Goal: Task Accomplishment & Management: Complete application form

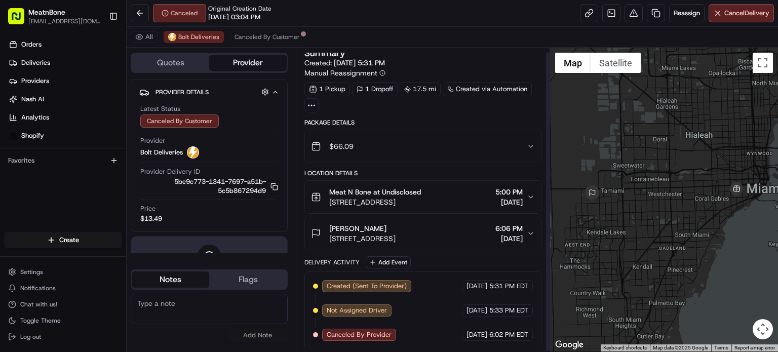
scroll to position [5, 0]
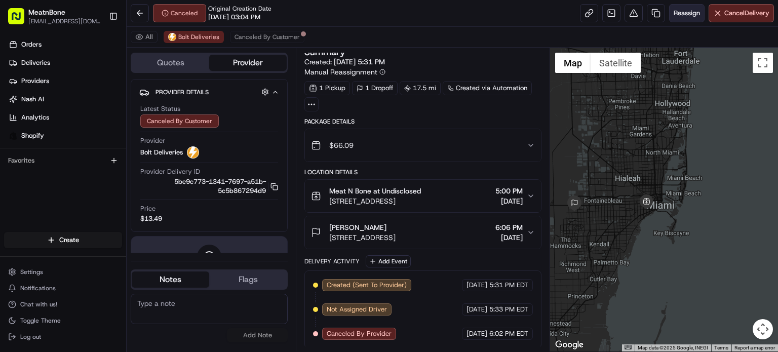
click at [684, 14] on span "Reassign" at bounding box center [687, 13] width 26 height 9
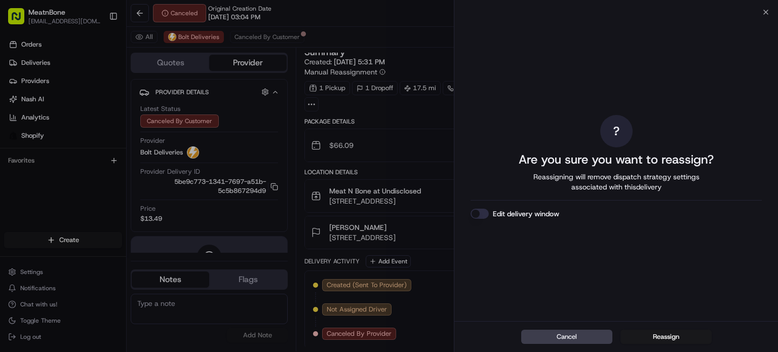
click at [672, 338] on button "Reassign" at bounding box center [666, 337] width 91 height 14
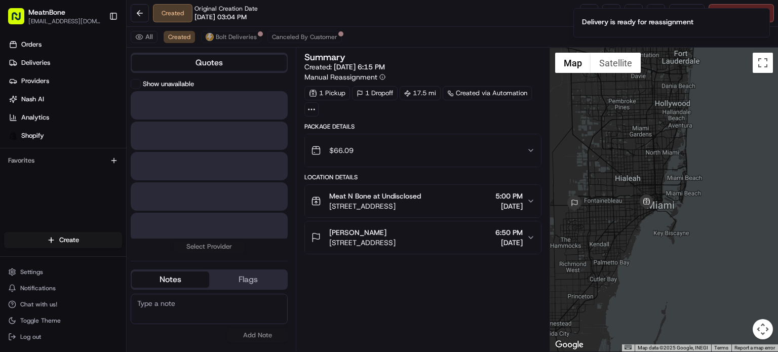
scroll to position [0, 0]
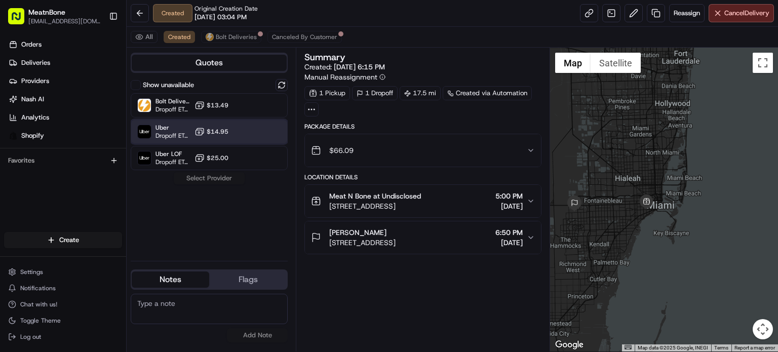
click at [250, 129] on div "Uber Dropoff ETA 1 hour $14.95" at bounding box center [209, 132] width 157 height 24
click at [218, 176] on button "Assign Provider" at bounding box center [209, 178] width 72 height 12
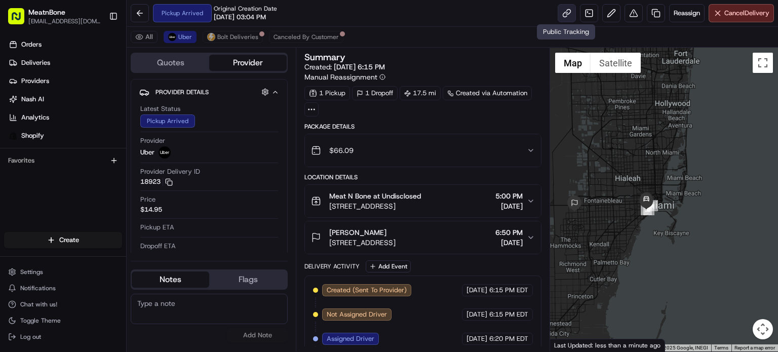
click at [564, 20] on link at bounding box center [567, 13] width 18 height 18
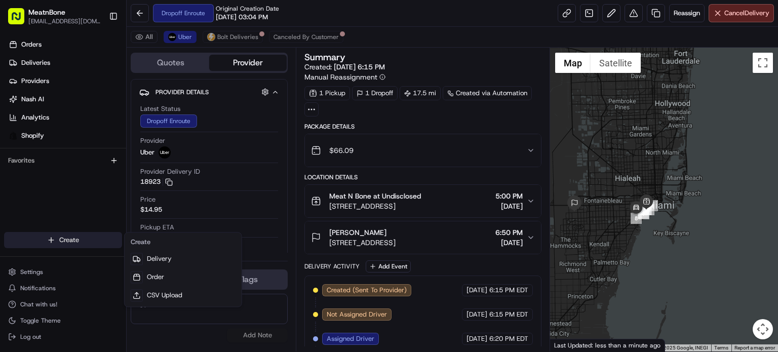
click at [80, 239] on html "MeatnBone orders@meatnbone.com Toggle Sidebar Orders Deliveries Providers Nash …" at bounding box center [389, 176] width 778 height 352
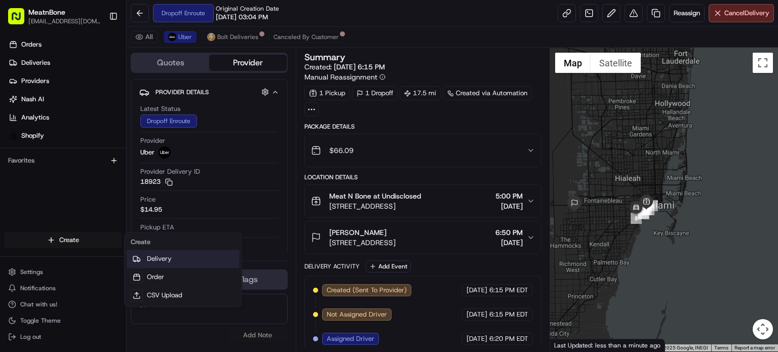
click at [220, 260] on link "Delivery" at bounding box center [183, 259] width 113 height 18
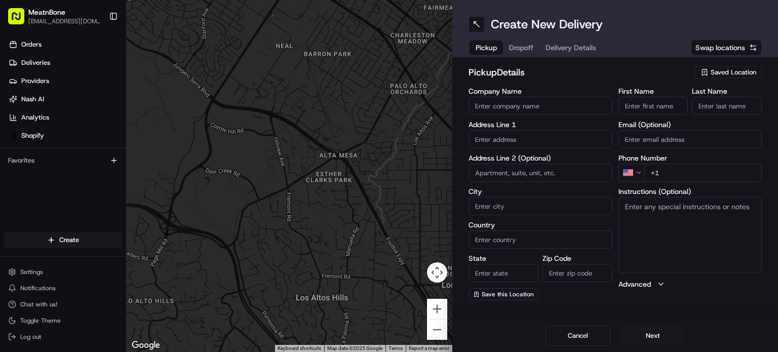
click at [501, 103] on input "Company Name" at bounding box center [541, 106] width 144 height 18
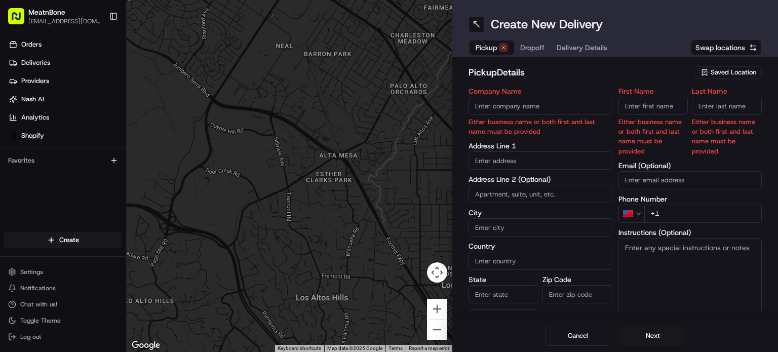
click at [739, 72] on span "Saved Location" at bounding box center [734, 72] width 46 height 9
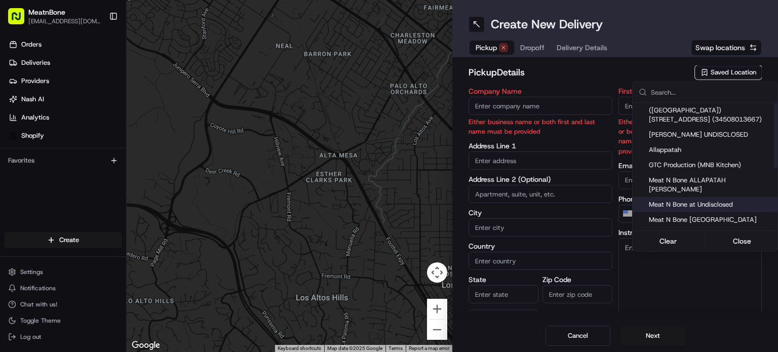
click at [717, 200] on span "Meat N Bone at Undisclosed" at bounding box center [711, 204] width 125 height 9
type input "Meat N Bone at Undisclosed"
type input "2207 Coral Wy"
type input "Coral Gables"
type input "US"
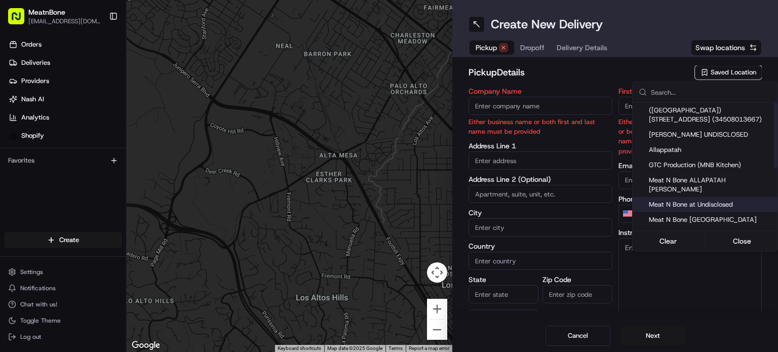
type input "FL"
type input "33145"
type input "Meat N"
type input "Bone"
type input "+1 786 633 6179"
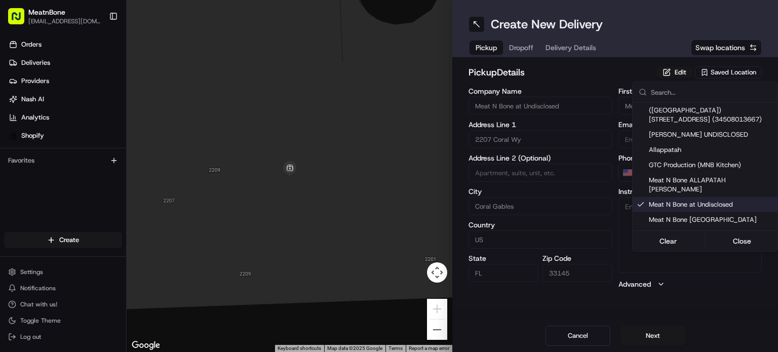
click at [505, 54] on html "MeatnBone orders@meatnbone.com Toggle Sidebar Orders Deliveries Providers Nash …" at bounding box center [389, 176] width 778 height 352
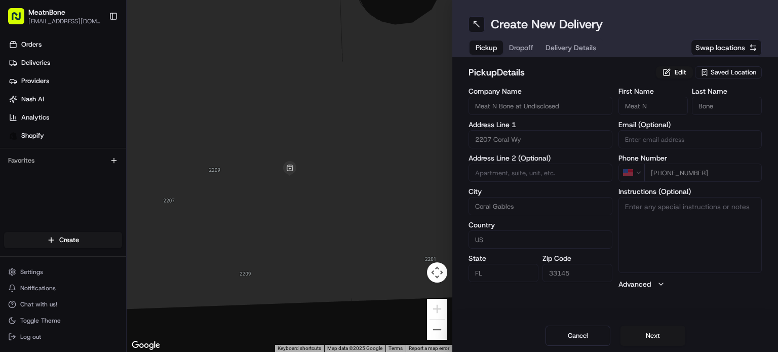
click at [513, 51] on div "Pickup Dropoff Delivery Details" at bounding box center [536, 48] width 135 height 18
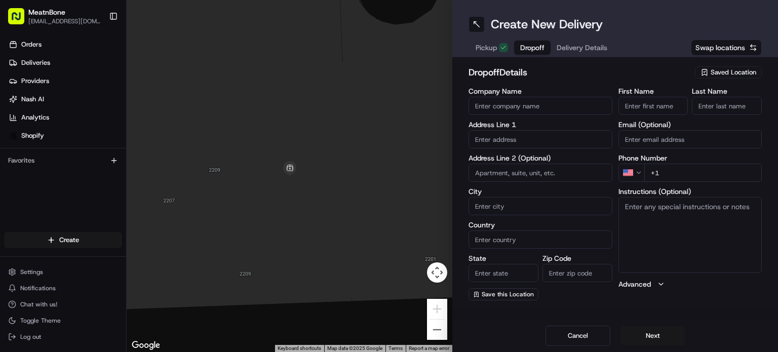
click at [525, 142] on input "text" at bounding box center [541, 139] width 144 height 18
paste input "nadiesda tadeo 357 SW 20th Rd Miami FL 33129 United States (305) 336-1650"
drag, startPoint x: 552, startPoint y: 136, endPoint x: 658, endPoint y: 124, distance: 106.6
click at [665, 124] on div "Company Name Address Line 1 nadiesda tadeo 357 SW 20th Rd Miami FL 33129 United…" at bounding box center [615, 194] width 293 height 213
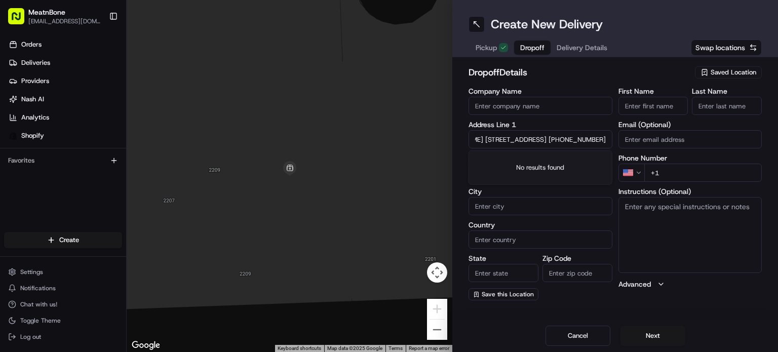
type input "nadiesda tadeo 357 SW 20th Rd Miami FL 33129 United States"
type input "+1 305 336 1650"
drag, startPoint x: 523, startPoint y: 139, endPoint x: 445, endPoint y: 145, distance: 78.3
click at [435, 148] on div "← Move left → Move right ↑ Move up ↓ Move down + Zoom in - Zoom out Home Jump l…" at bounding box center [453, 176] width 652 height 352
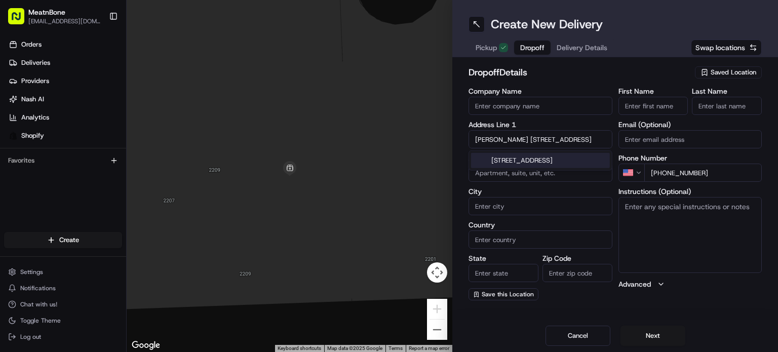
type input "357 SW 20th Rd Miami FL 33129 United States"
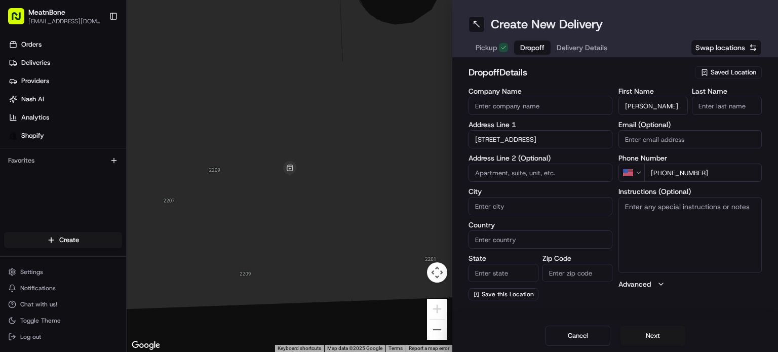
click at [651, 107] on input "[PERSON_NAME]" at bounding box center [654, 106] width 70 height 18
drag, startPoint x: 651, startPoint y: 108, endPoint x: 661, endPoint y: 102, distance: 11.1
click at [671, 102] on input "[PERSON_NAME]" at bounding box center [654, 106] width 70 height 18
type input "nadiesda"
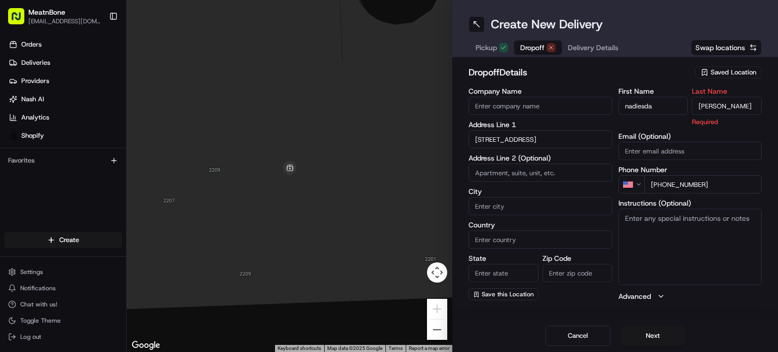
type input "tadeo"
click at [552, 138] on input "357 SW 20th Rd Miami FL 33129 United States" at bounding box center [541, 139] width 144 height 18
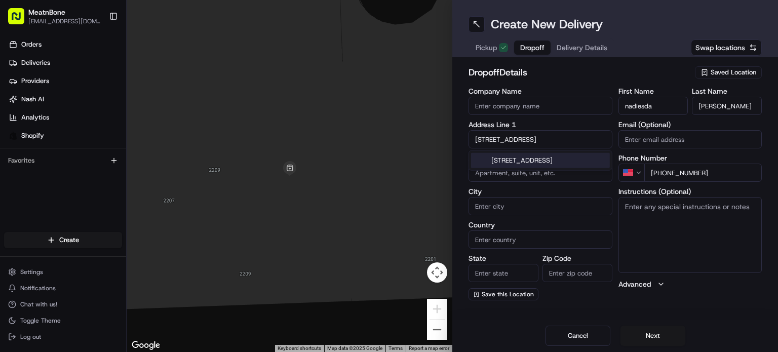
drag, startPoint x: 567, startPoint y: 166, endPoint x: 654, endPoint y: 178, distance: 87.5
click at [570, 164] on div "357 SW 20th Rd, Miami, FL 33129, United States" at bounding box center [540, 160] width 139 height 15
type input "[STREET_ADDRESS]"
type input "Miami"
type input "United States"
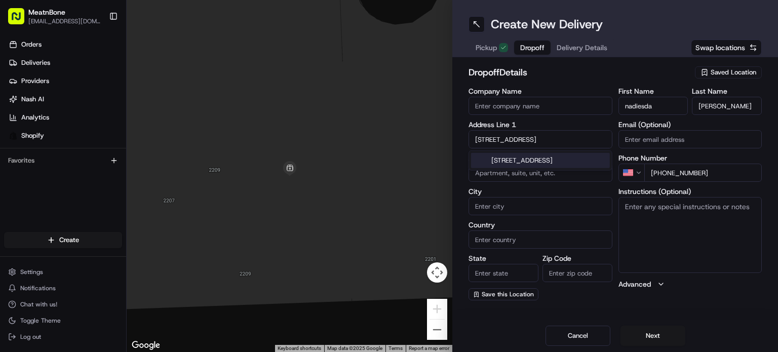
type input "FL"
type input "33129"
type input "357 Southwest 20th Road"
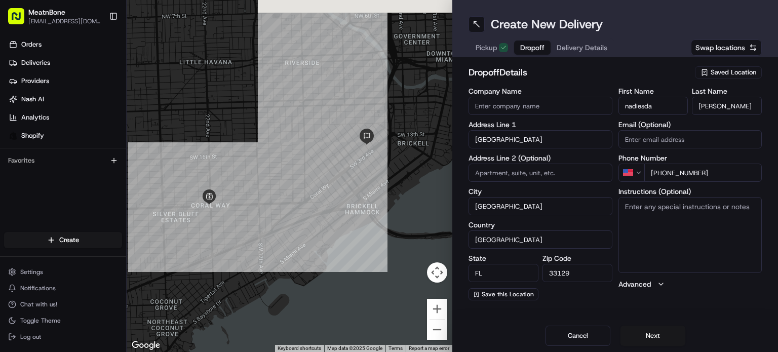
drag, startPoint x: 688, startPoint y: 227, endPoint x: 693, endPoint y: 222, distance: 6.8
click at [690, 225] on textarea "Instructions (Optional)" at bounding box center [691, 235] width 144 height 76
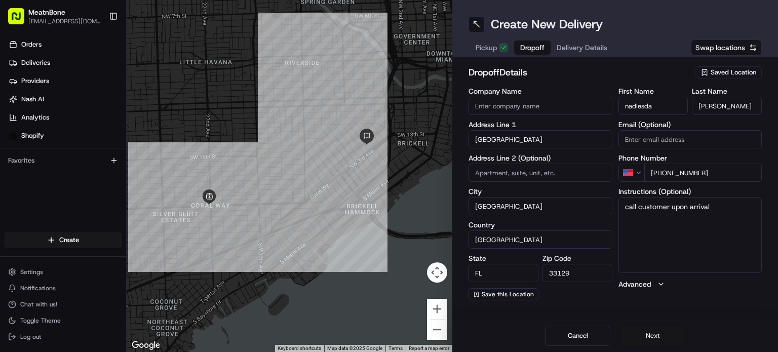
type textarea "call customer upon arrival"
click at [641, 342] on button "Next" at bounding box center [653, 336] width 65 height 20
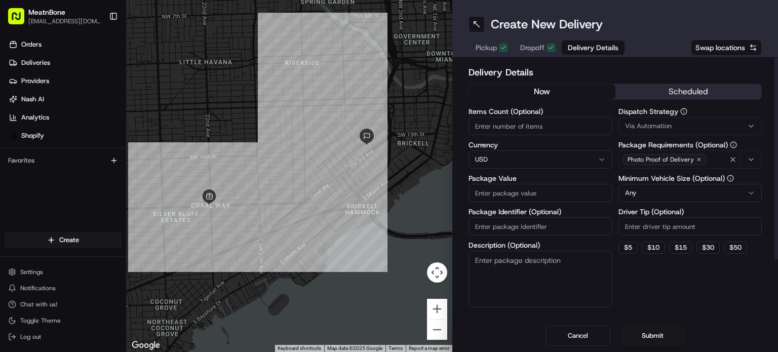
click at [503, 129] on input "Items Count (Optional)" at bounding box center [541, 126] width 144 height 18
type input "6"
type input "7"
click at [527, 194] on input "Package Value" at bounding box center [541, 193] width 144 height 18
type input "220.00"
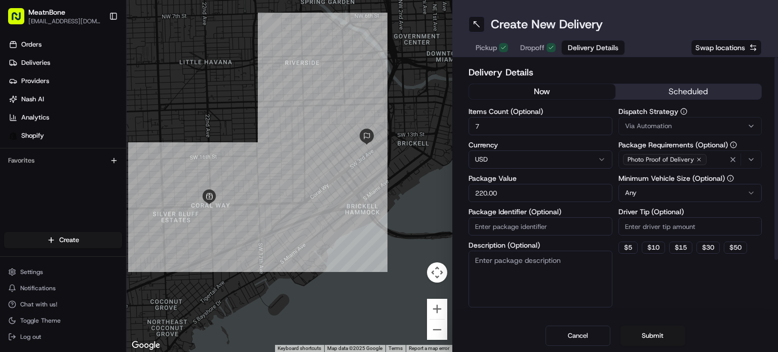
click at [536, 233] on input "Package Identifier (Optional)" at bounding box center [541, 226] width 144 height 18
click at [555, 225] on input "Package Identifier (Optional)" at bounding box center [541, 226] width 144 height 18
paste input "253358"
type input "253358"
drag, startPoint x: 526, startPoint y: 269, endPoint x: 558, endPoint y: 248, distance: 38.8
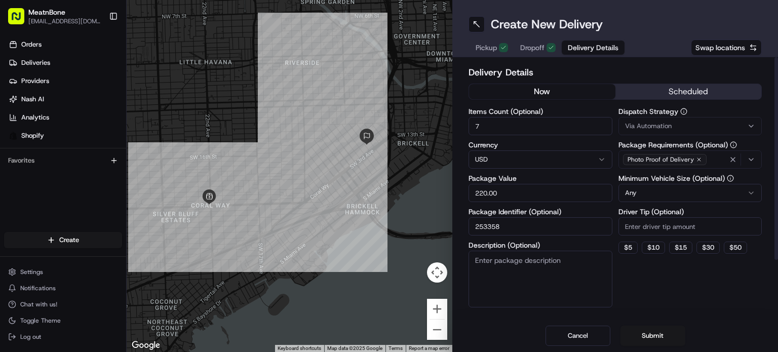
click at [526, 269] on textarea "Description (Optional)" at bounding box center [541, 279] width 144 height 57
click at [653, 196] on html "MeatnBone orders@meatnbone.com Toggle Sidebar Orders Deliveries Providers Nash …" at bounding box center [389, 176] width 778 height 352
click at [628, 251] on button "$ 5" at bounding box center [628, 248] width 19 height 12
type input "5"
click at [641, 292] on div "Dispatch Strategy Via Automation Package Requirements (Optional) Photo Proof of…" at bounding box center [691, 208] width 144 height 200
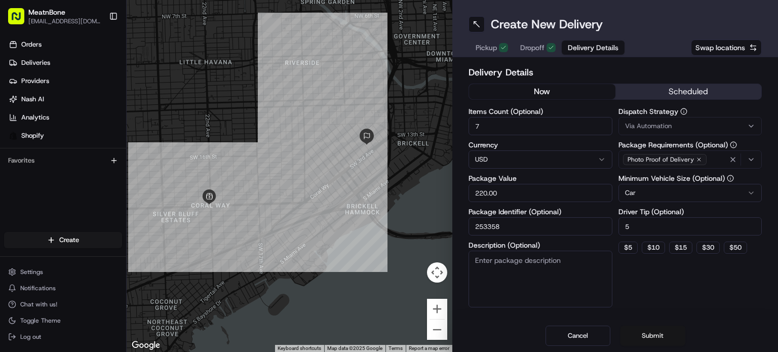
click at [654, 333] on button "Submit" at bounding box center [653, 336] width 65 height 20
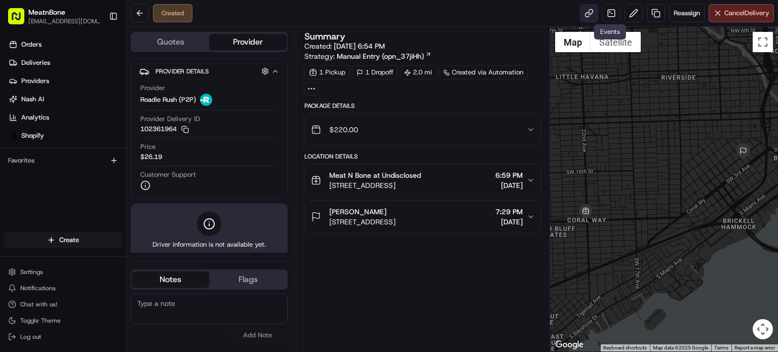
click at [594, 15] on link at bounding box center [589, 13] width 18 height 18
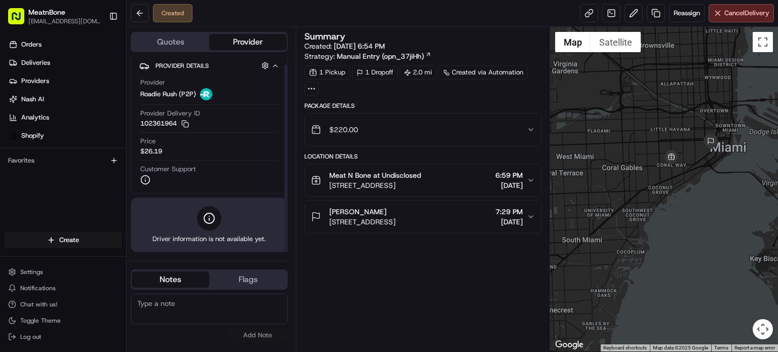
scroll to position [6, 0]
click at [592, 15] on link at bounding box center [589, 13] width 18 height 18
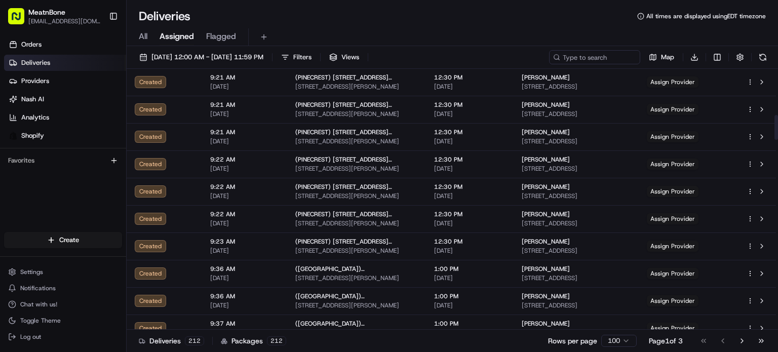
scroll to position [557, 0]
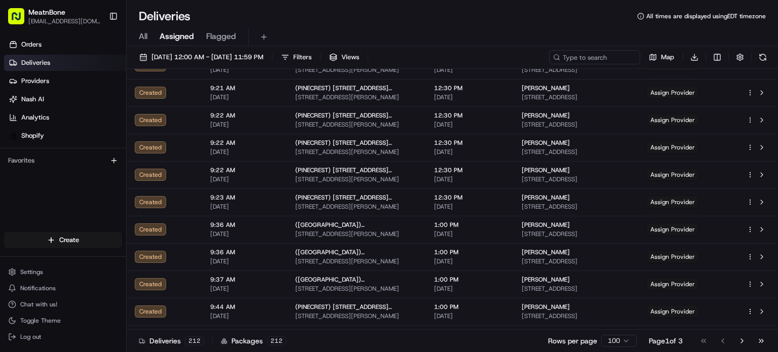
drag, startPoint x: 157, startPoint y: 42, endPoint x: 142, endPoint y: 28, distance: 19.7
click at [143, 28] on div "All Assigned Flagged" at bounding box center [453, 37] width 652 height 18
click at [151, 42] on div "All Assigned Flagged" at bounding box center [453, 37] width 652 height 18
click at [145, 30] on button "All" at bounding box center [143, 36] width 9 height 17
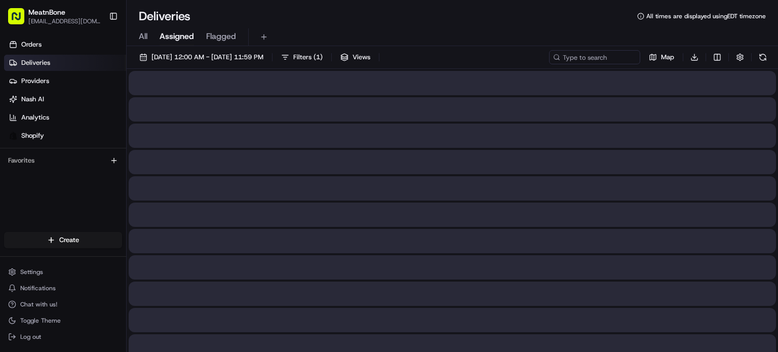
click at [169, 34] on span "Assigned" at bounding box center [177, 36] width 34 height 12
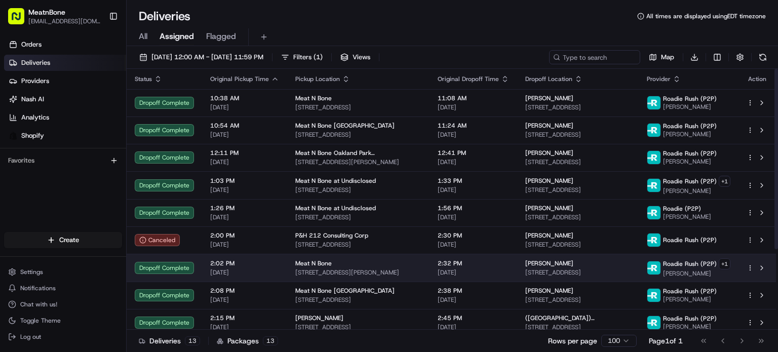
scroll to position [116, 0]
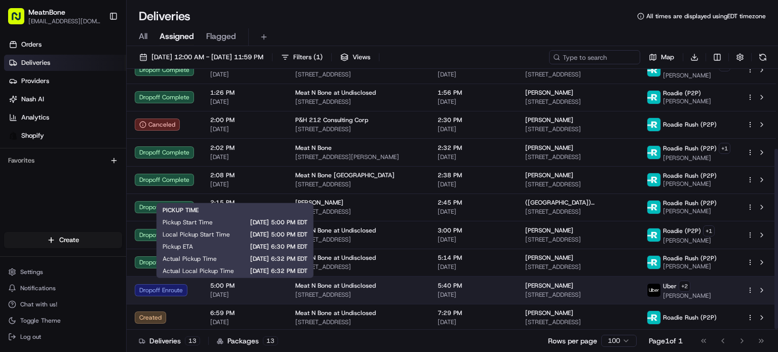
click at [269, 294] on span "[DATE]" at bounding box center [244, 295] width 69 height 8
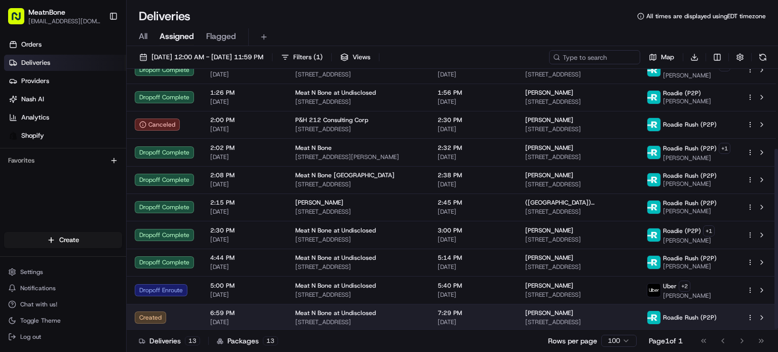
click at [386, 313] on div "Meat N Bone at Undisclosed" at bounding box center [358, 313] width 126 height 8
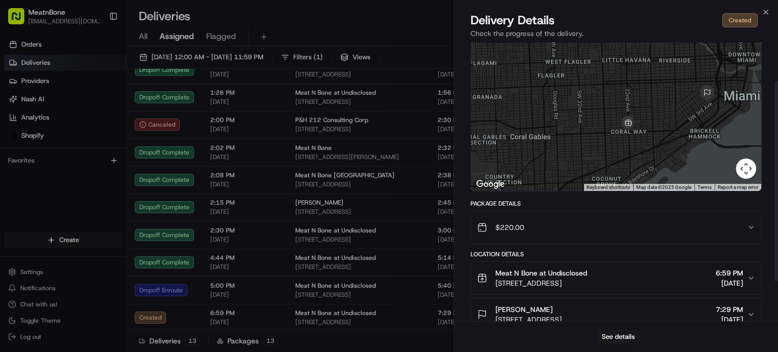
scroll to position [108, 0]
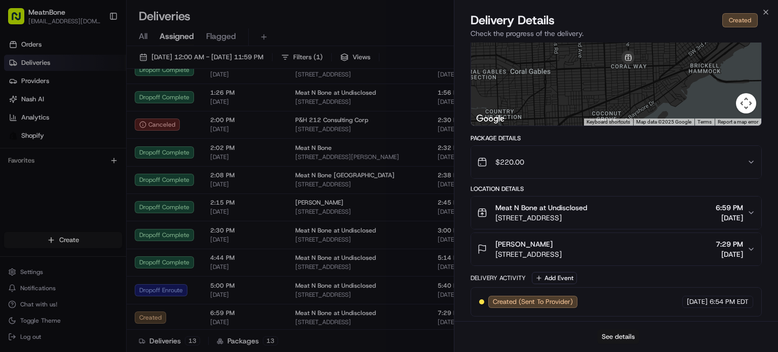
click at [633, 340] on button "See details" at bounding box center [619, 337] width 42 height 14
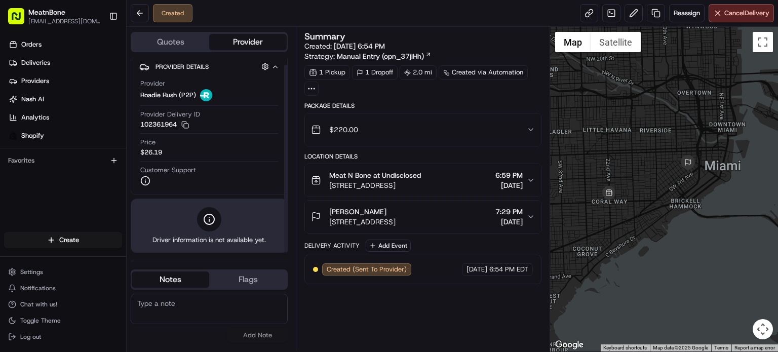
scroll to position [6, 0]
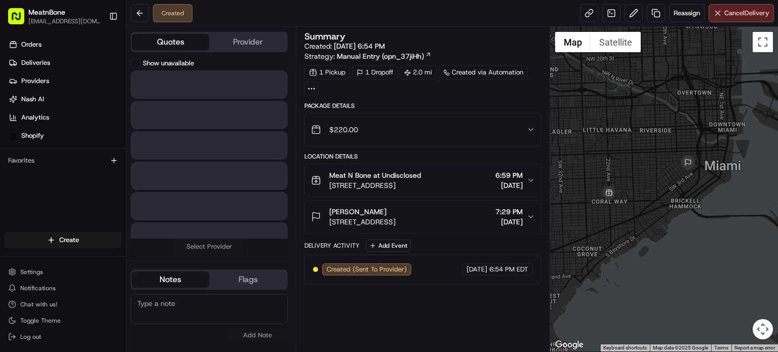
click at [186, 46] on button "Quotes" at bounding box center [171, 42] width 78 height 16
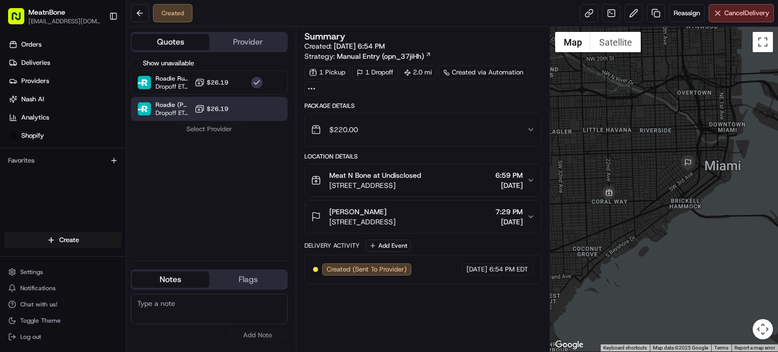
drag, startPoint x: 222, startPoint y: 127, endPoint x: 226, endPoint y: 117, distance: 11.2
click at [223, 125] on div "Show unavailable Roadie Rush (P2P) Dropoff ETA - $26.19 Roadie (P2P) Dropoff ET…" at bounding box center [209, 155] width 157 height 195
click at [226, 117] on div "Roadie (P2P) Dropoff ETA - $26.19" at bounding box center [209, 109] width 157 height 24
drag, startPoint x: 248, startPoint y: 186, endPoint x: 236, endPoint y: 107, distance: 79.6
click at [244, 169] on div "Show unavailable Roadie Rush (P2P) Dropoff ETA - $26.19 Roadie (P2P) Dropoff ET…" at bounding box center [209, 155] width 157 height 195
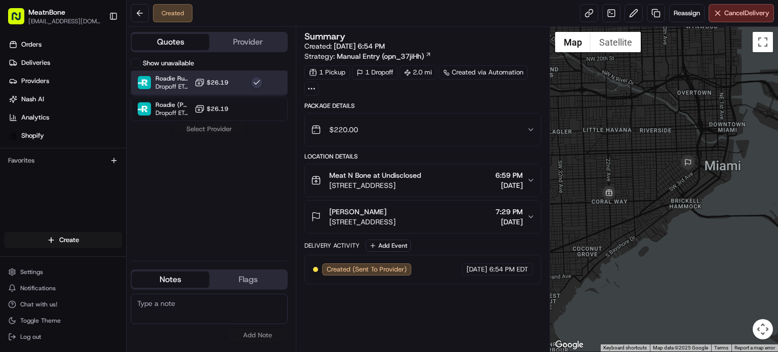
click at [229, 89] on div "Roadie Rush (P2P) Dropoff ETA - $26.19" at bounding box center [209, 82] width 157 height 24
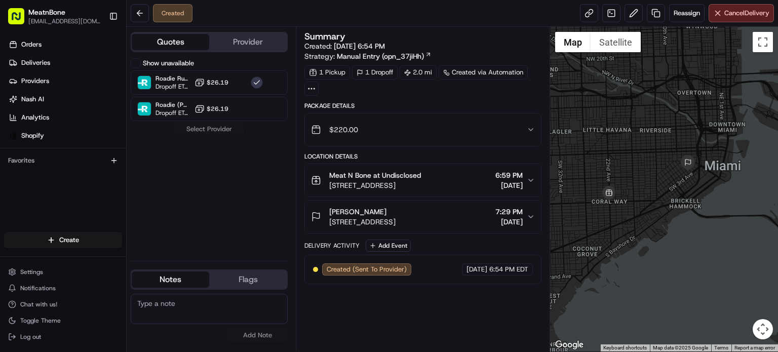
drag, startPoint x: 217, startPoint y: 199, endPoint x: 219, endPoint y: 184, distance: 14.8
click at [219, 191] on div "Show unavailable Roadie Rush (P2P) Dropoff ETA - $26.19 Roadie (P2P) Dropoff ET…" at bounding box center [209, 155] width 157 height 195
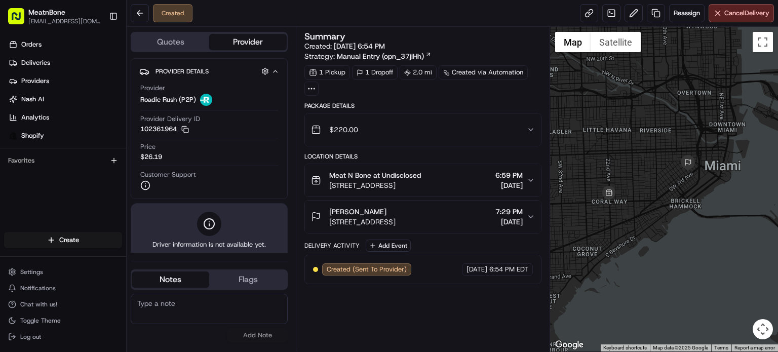
click at [228, 39] on button "Provider" at bounding box center [248, 42] width 78 height 16
click at [180, 45] on button "Quotes" at bounding box center [171, 42] width 78 height 16
click at [245, 34] on button "Provider" at bounding box center [248, 42] width 78 height 16
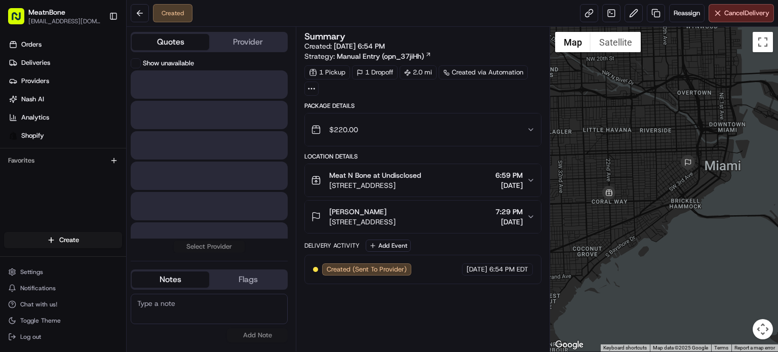
click at [175, 39] on button "Quotes" at bounding box center [171, 42] width 78 height 16
